Goal: Obtain resource: Download file/media

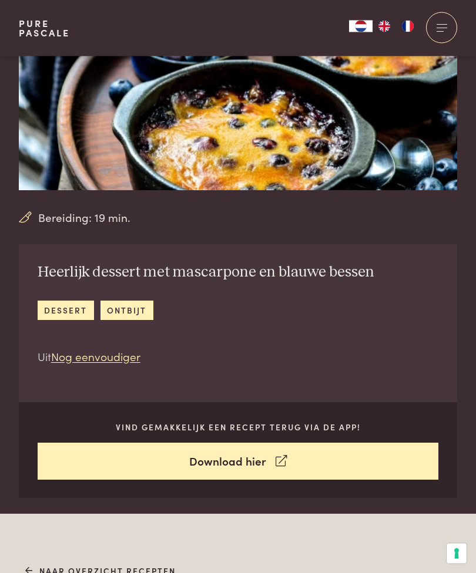
scroll to position [129, 0]
click at [253, 464] on link "Download hier" at bounding box center [238, 461] width 401 height 37
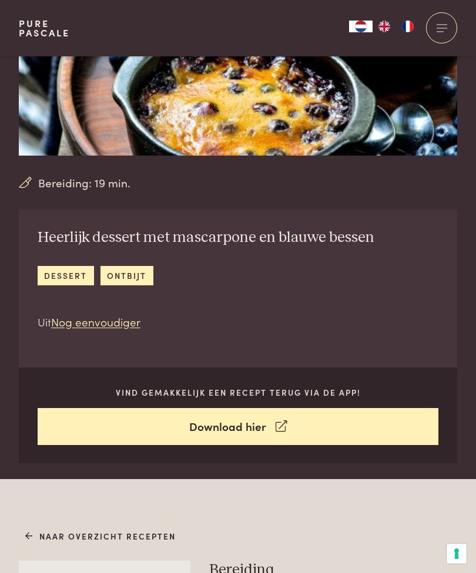
click at [65, 275] on link "dessert" at bounding box center [66, 275] width 56 height 19
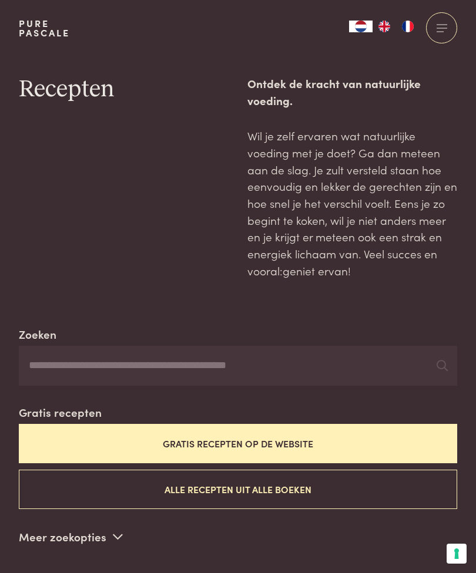
click at [248, 446] on button "Gratis recepten op de website" at bounding box center [238, 443] width 438 height 39
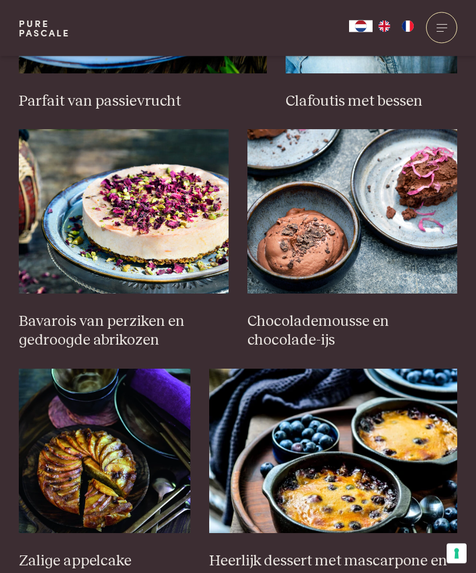
scroll to position [1135, 0]
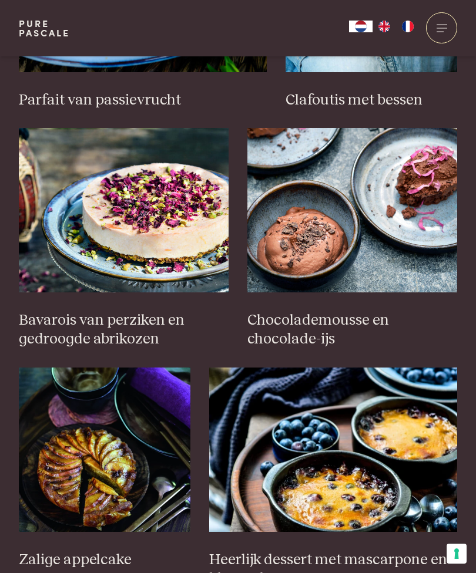
click at [347, 494] on img at bounding box center [333, 450] width 248 height 164
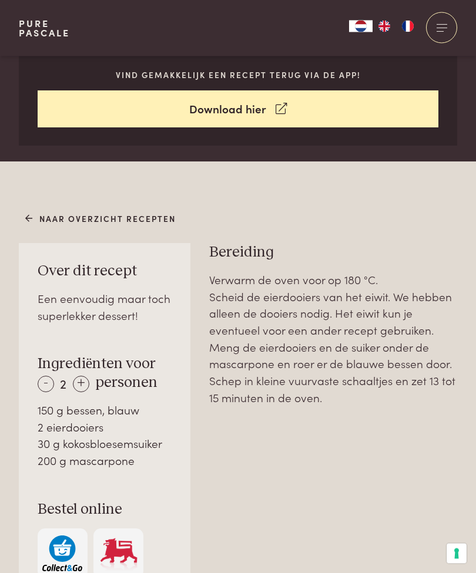
scroll to position [485, 0]
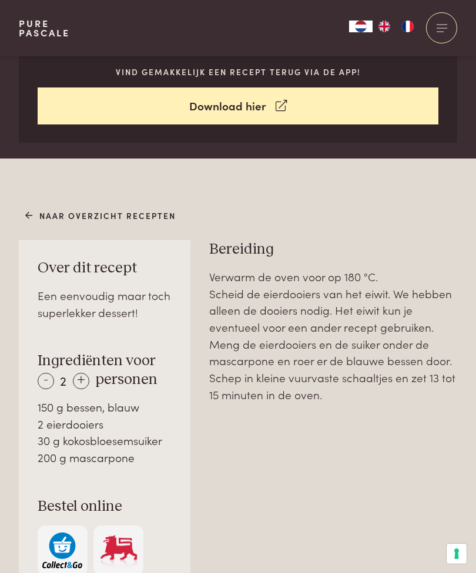
click at [89, 378] on div "+" at bounding box center [81, 381] width 16 height 16
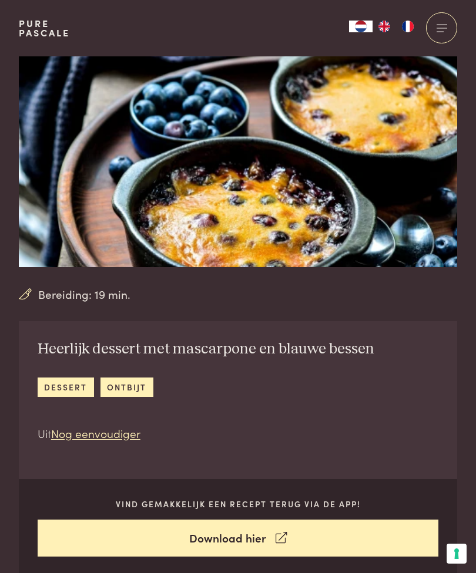
scroll to position [0, 0]
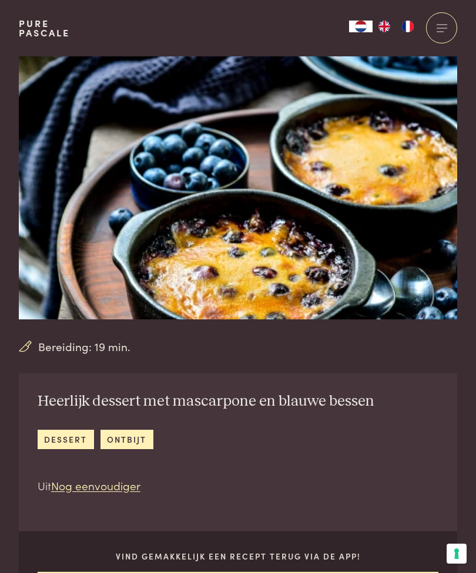
click at [417, 390] on div "Heerlijk dessert met mascarpone en blauwe bessen dessert ontbijt Uit Nog eenvou…" at bounding box center [238, 501] width 438 height 254
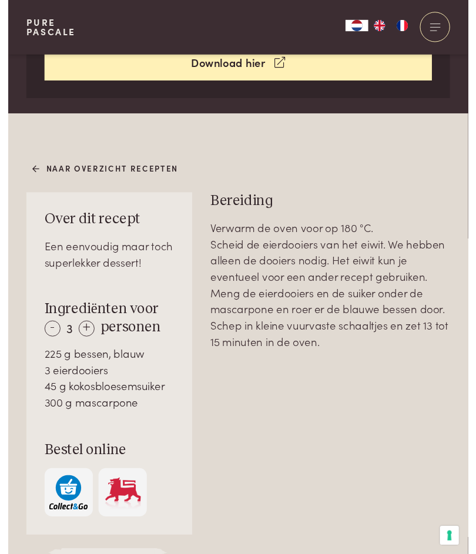
scroll to position [535, 0]
